Goal: Task Accomplishment & Management: Manage account settings

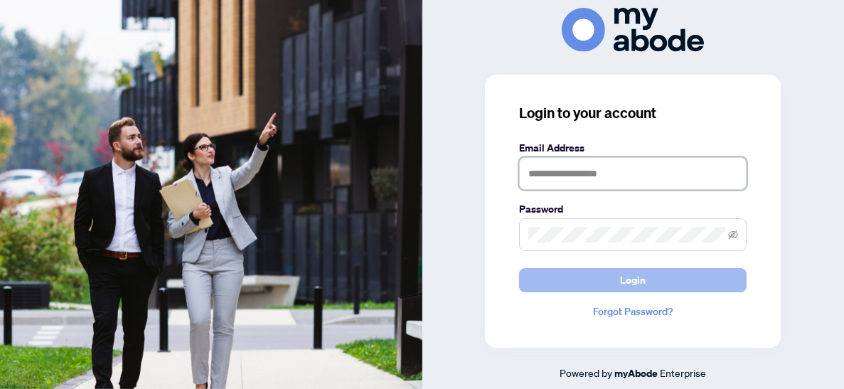
type input "**********"
click at [657, 286] on button "Login" at bounding box center [632, 280] width 227 height 24
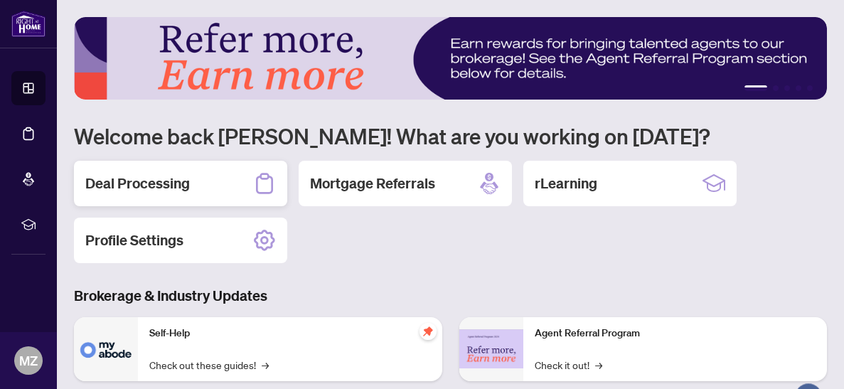
scroll to position [1, 0]
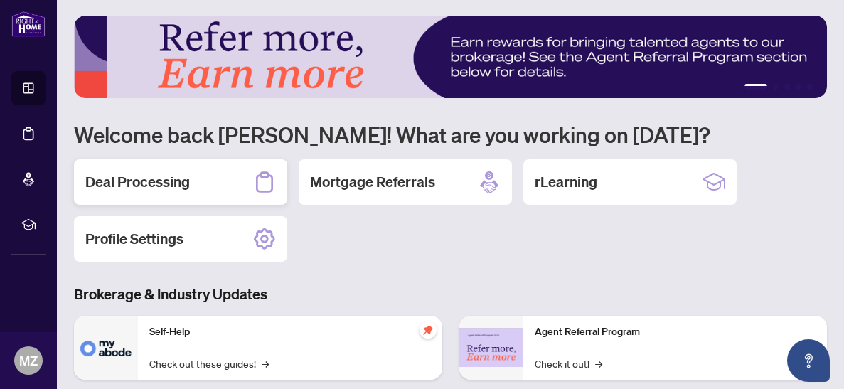
click at [139, 192] on div "Deal Processing" at bounding box center [180, 181] width 213 height 45
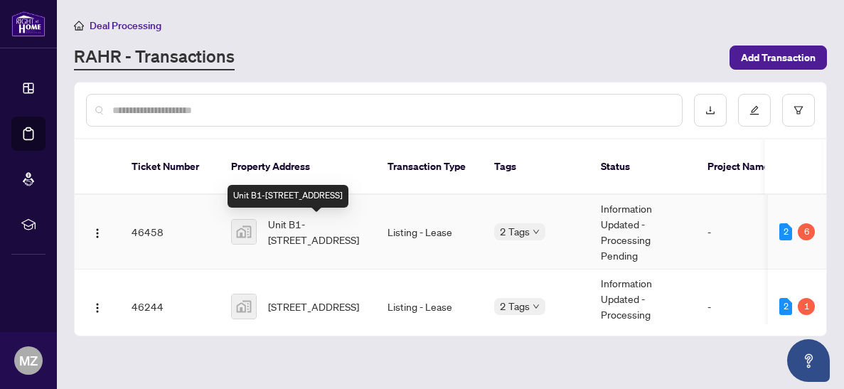
click at [308, 236] on span "Unit B1-[STREET_ADDRESS]" at bounding box center [316, 231] width 97 height 31
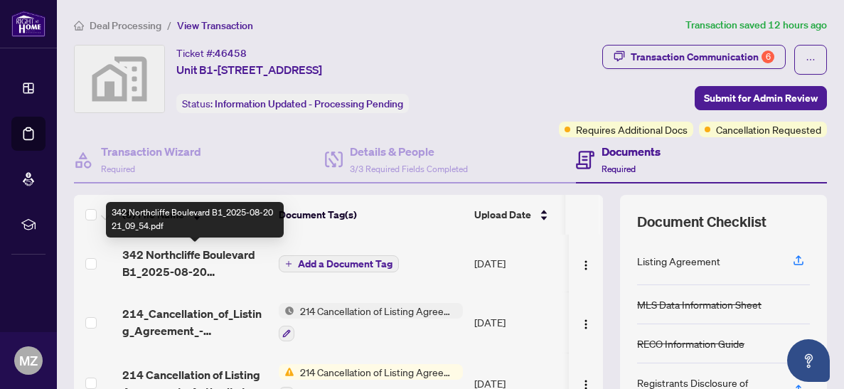
click at [171, 274] on span "342 Northcliffe Boulevard B1_2025-08-20 21_09_54.pdf" at bounding box center [194, 263] width 145 height 34
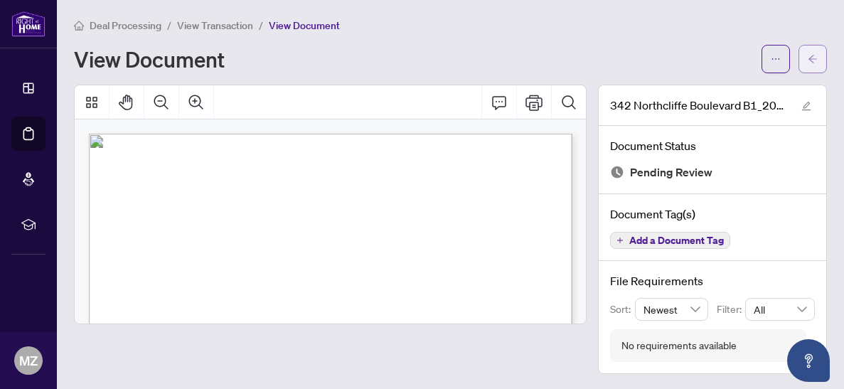
click at [815, 57] on icon "arrow-left" at bounding box center [813, 59] width 10 height 10
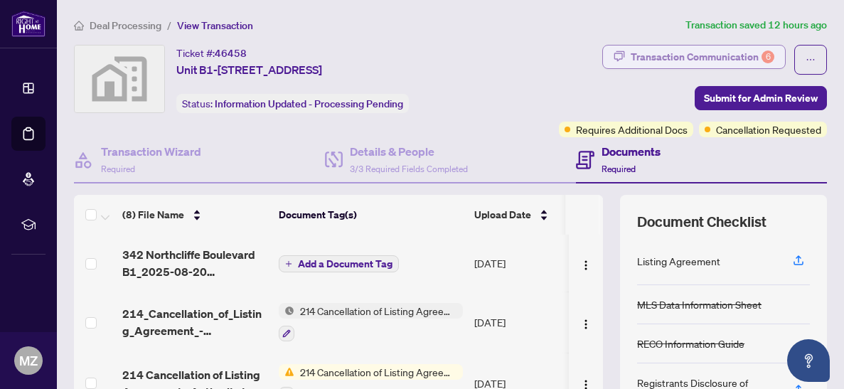
click at [695, 57] on div "Transaction Communication 6" at bounding box center [703, 56] width 144 height 23
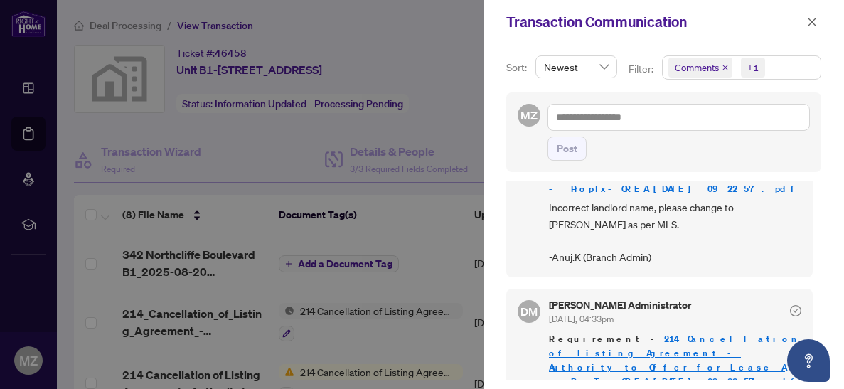
scroll to position [116, 0]
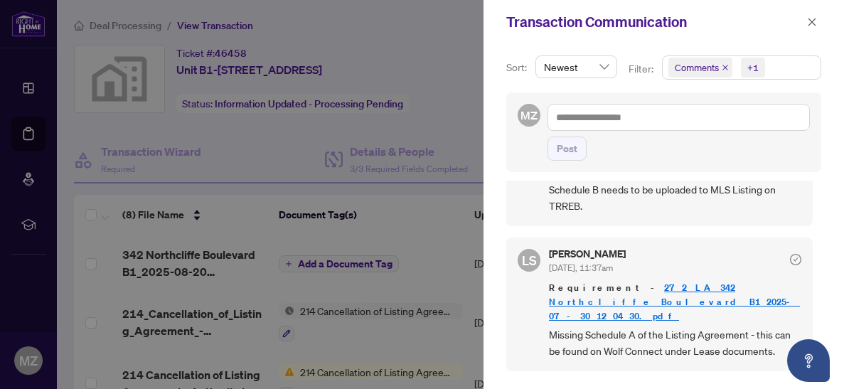
click at [456, 145] on div at bounding box center [422, 194] width 844 height 389
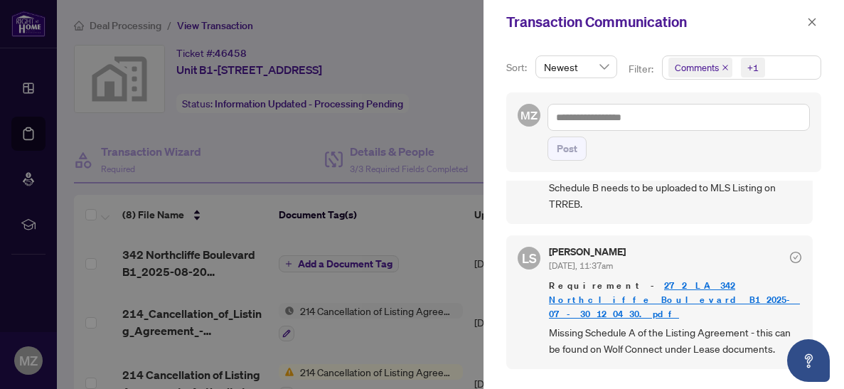
scroll to position [660, 0]
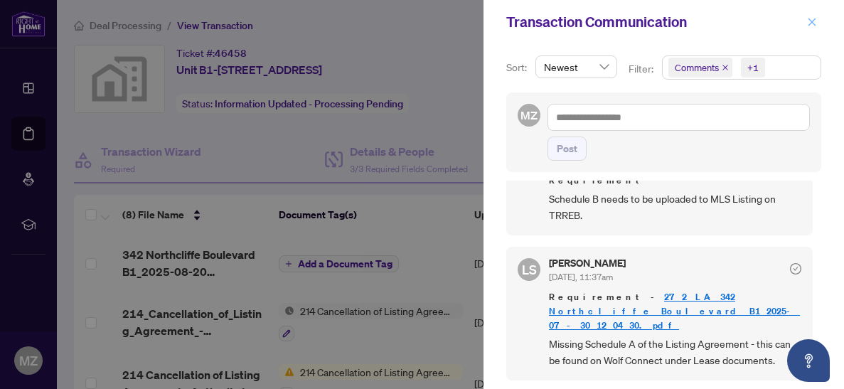
click at [814, 17] on icon "close" at bounding box center [812, 22] width 10 height 10
